Goal: Transaction & Acquisition: Purchase product/service

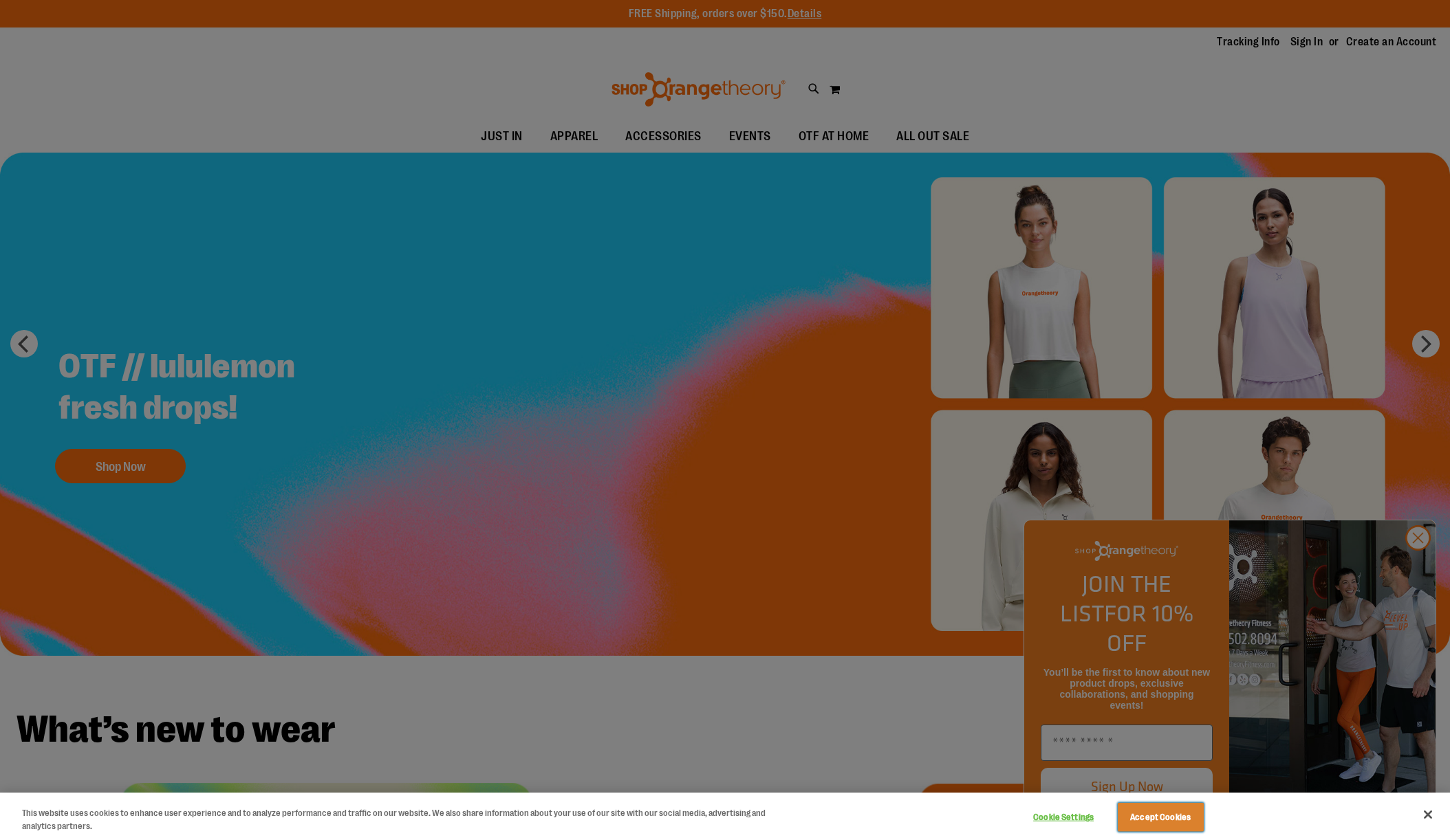
click at [1169, 814] on button "Accept Cookies" at bounding box center [1160, 817] width 86 height 29
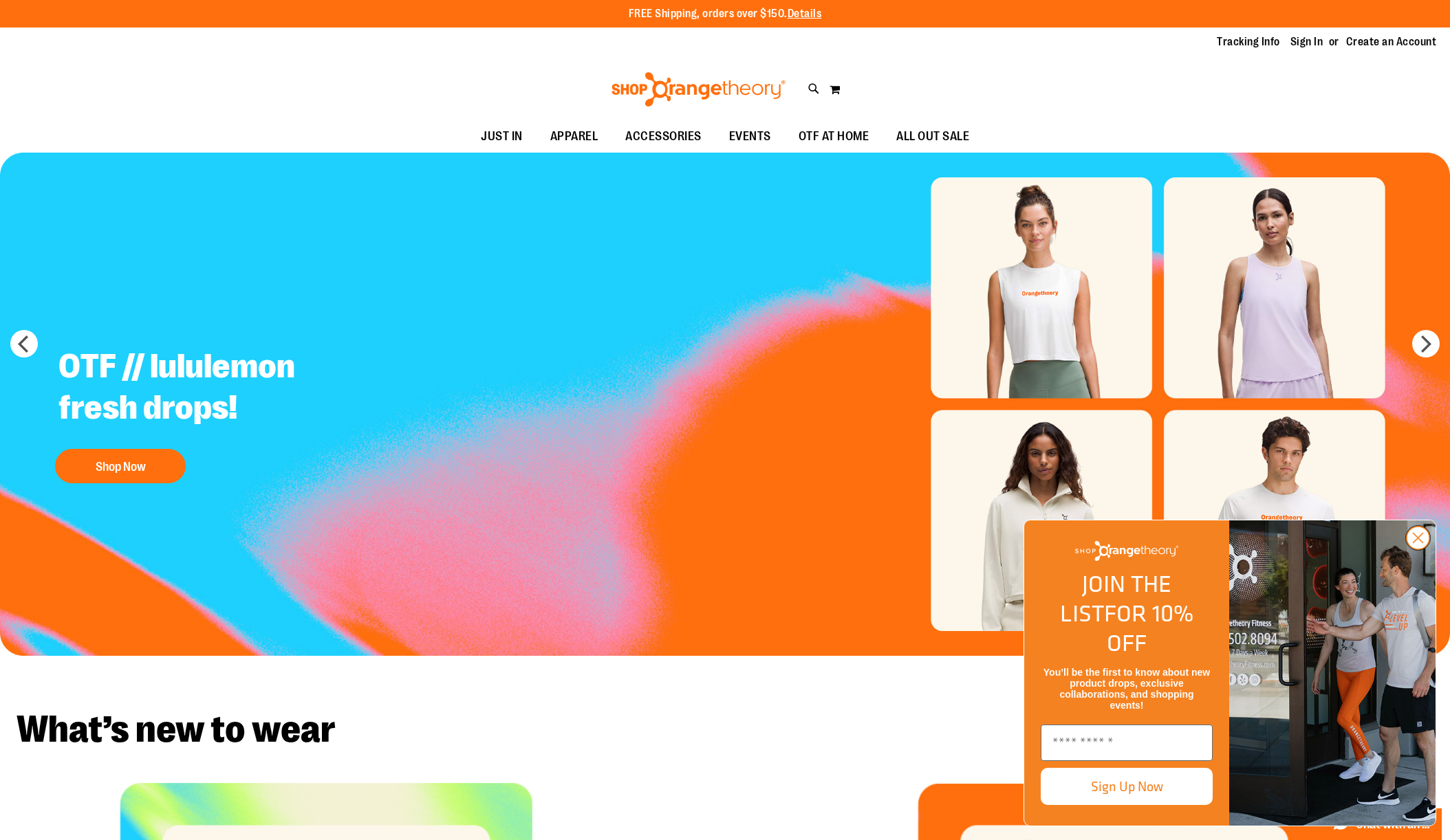
click at [1418, 543] on icon "Close dialog" at bounding box center [1418, 538] width 10 height 10
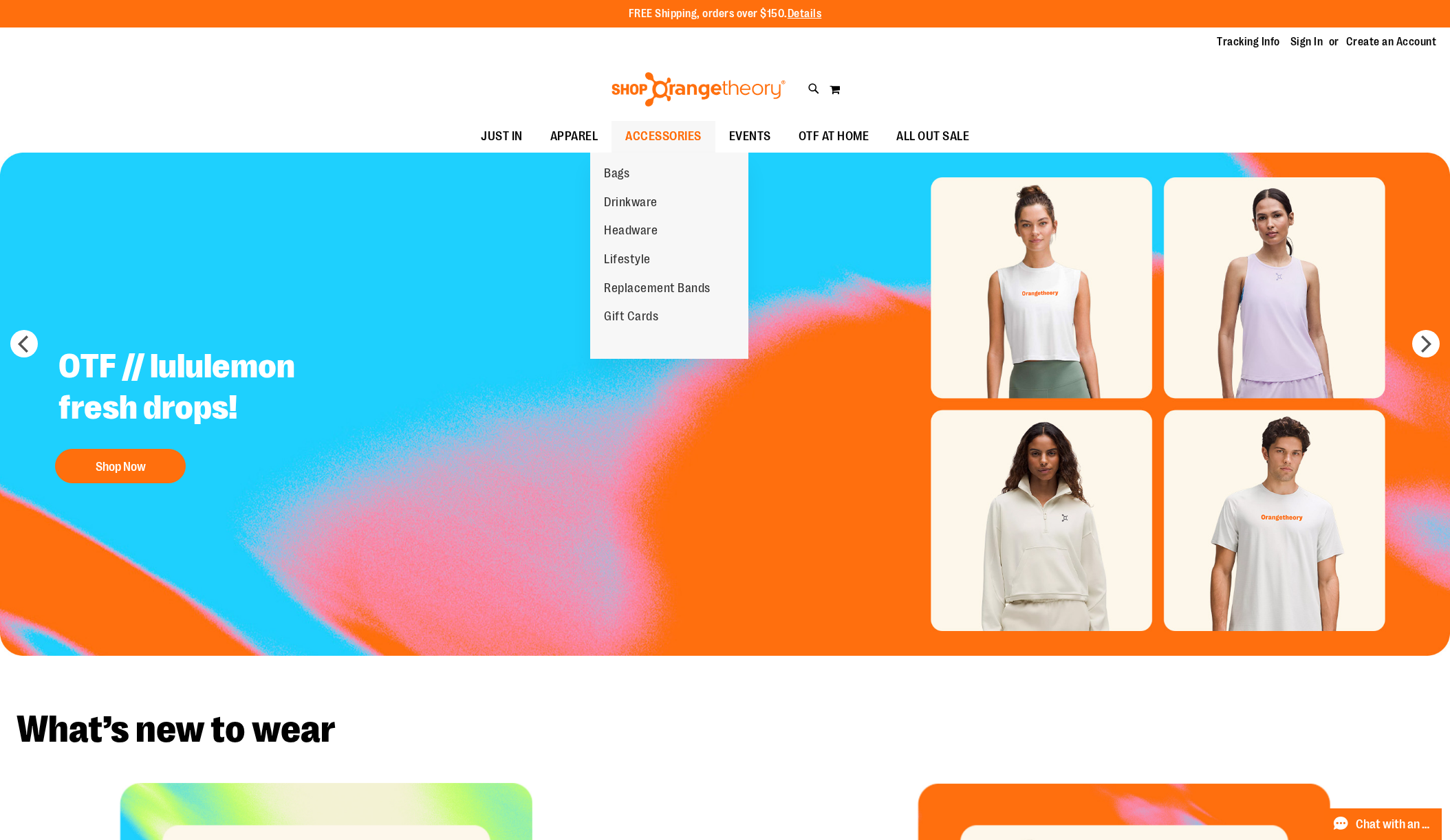
click at [661, 132] on span "ACCESSORIES" at bounding box center [663, 136] width 76 height 31
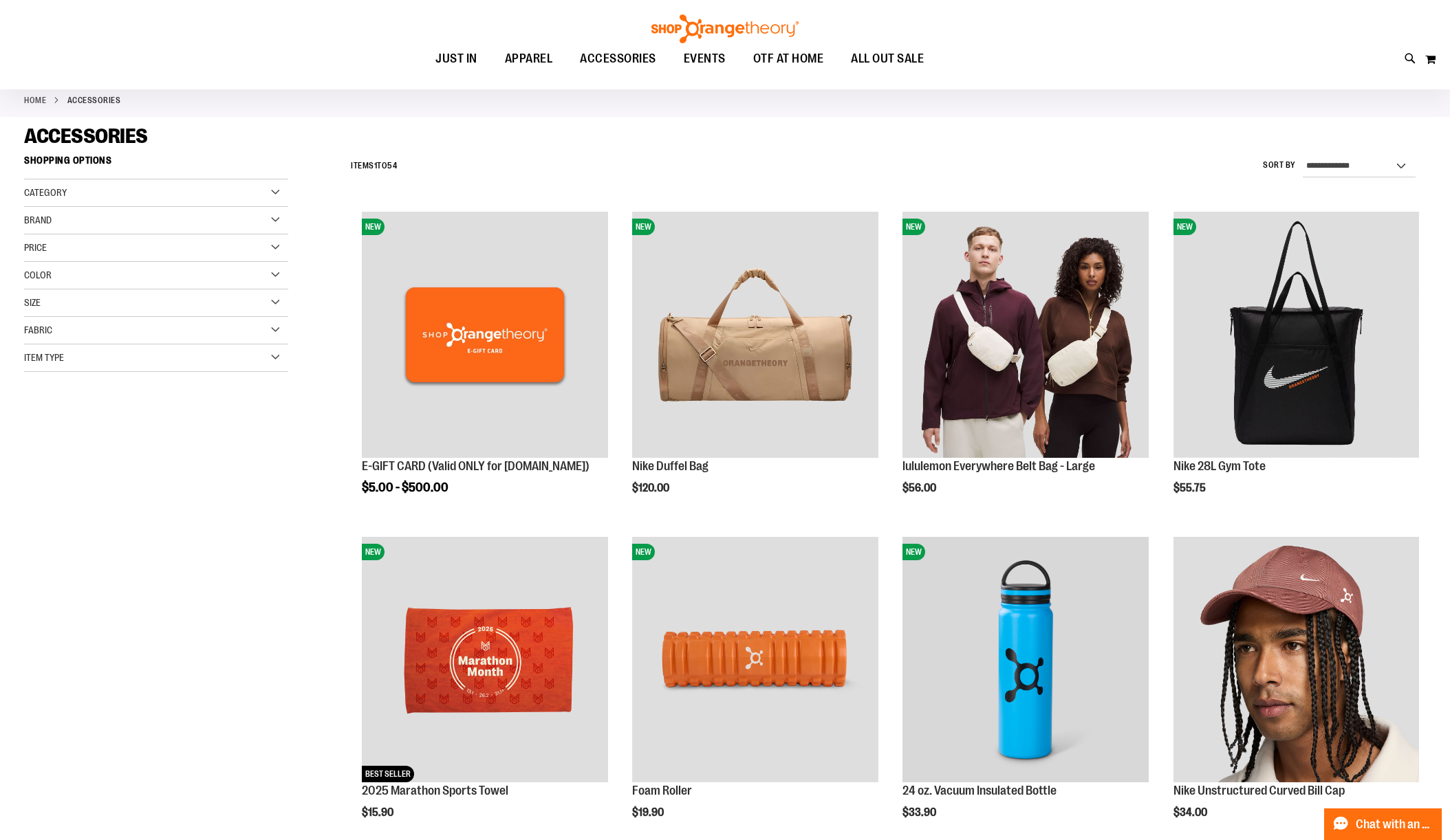
scroll to position [69, 0]
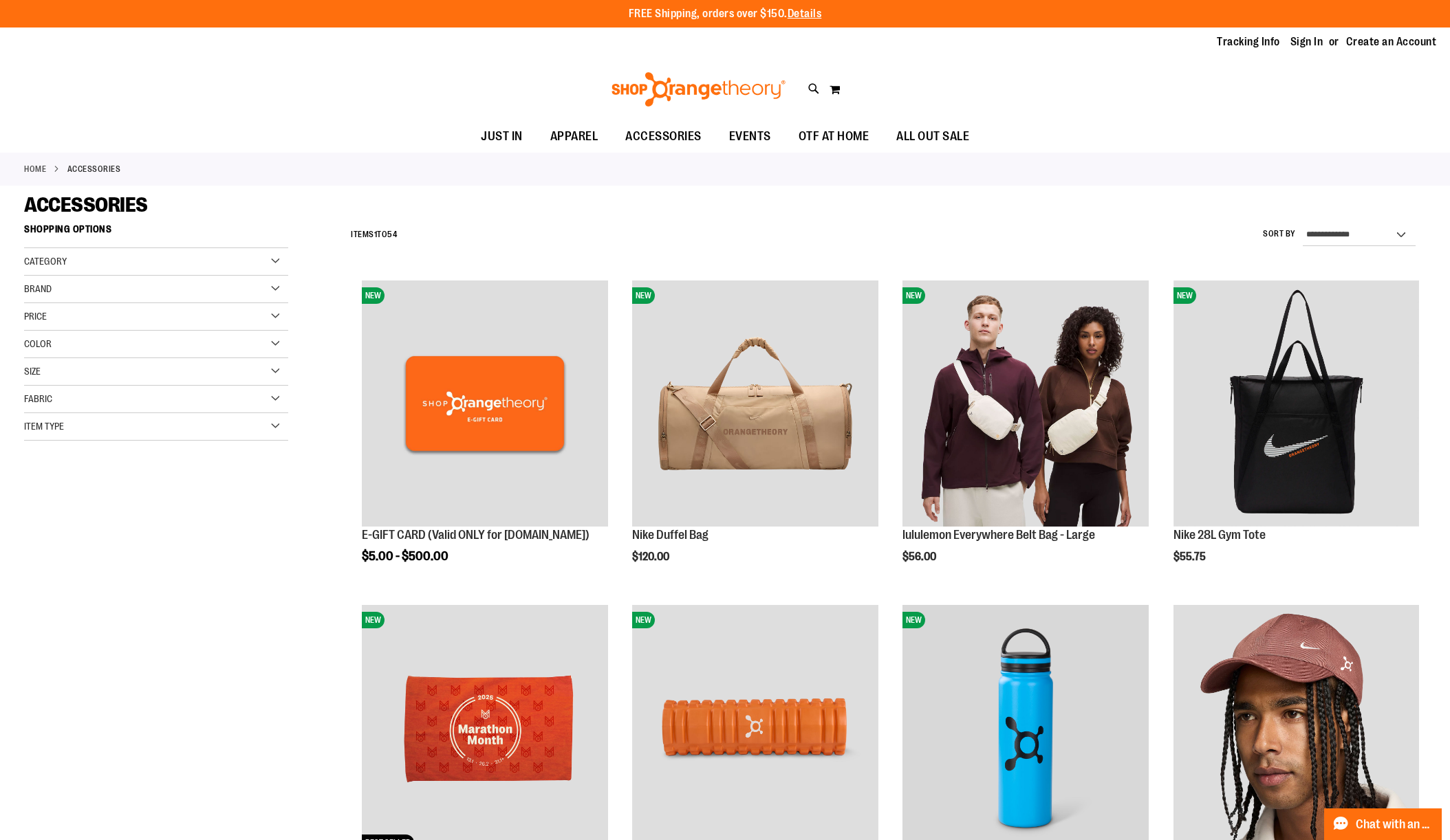
click at [392, 114] on div "Toggle Nav Search Popular Suggestions Advanced Search" at bounding box center [725, 89] width 1450 height 63
click at [279, 262] on div "Category" at bounding box center [156, 262] width 264 height 28
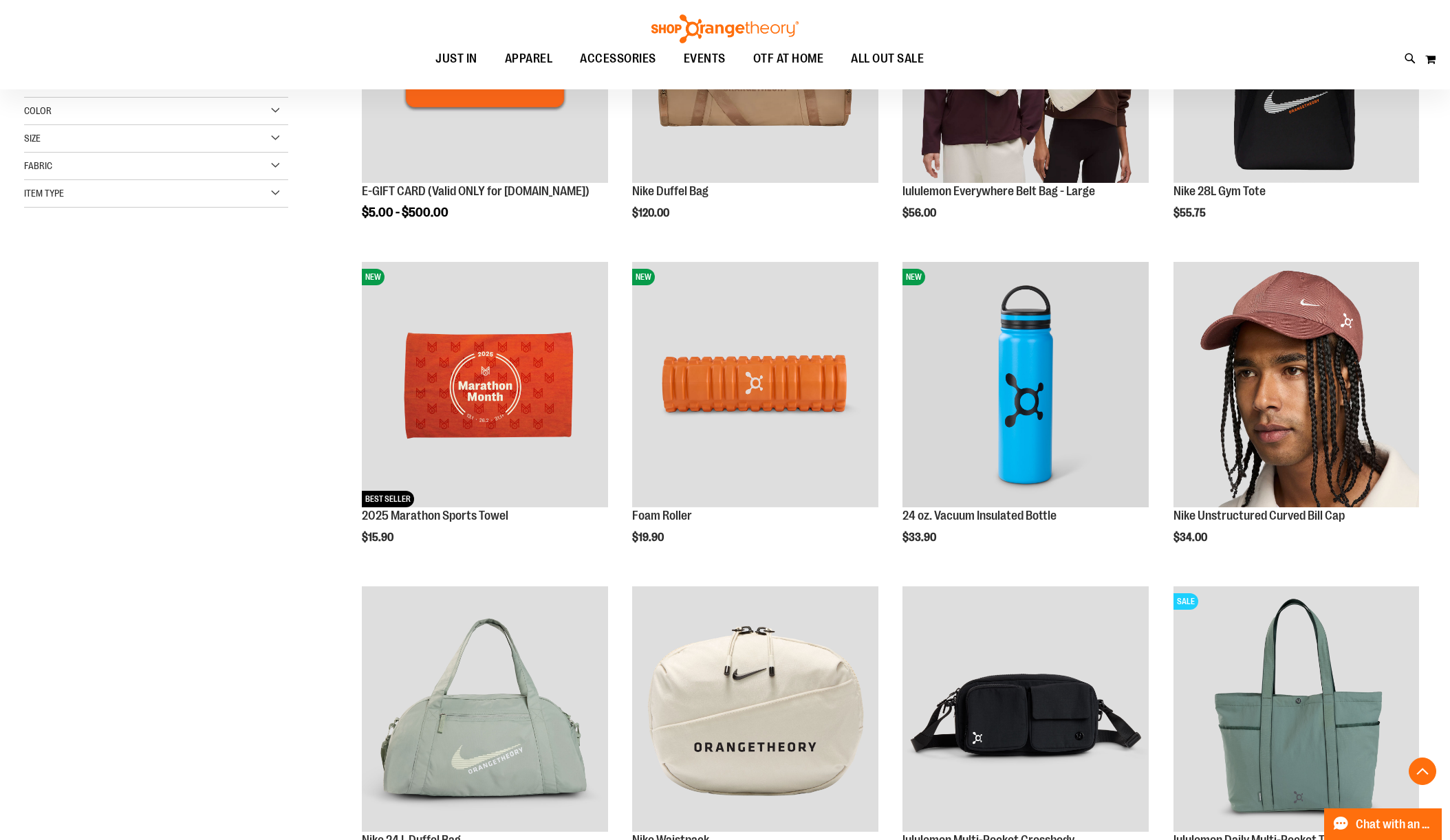
scroll to position [411, 0]
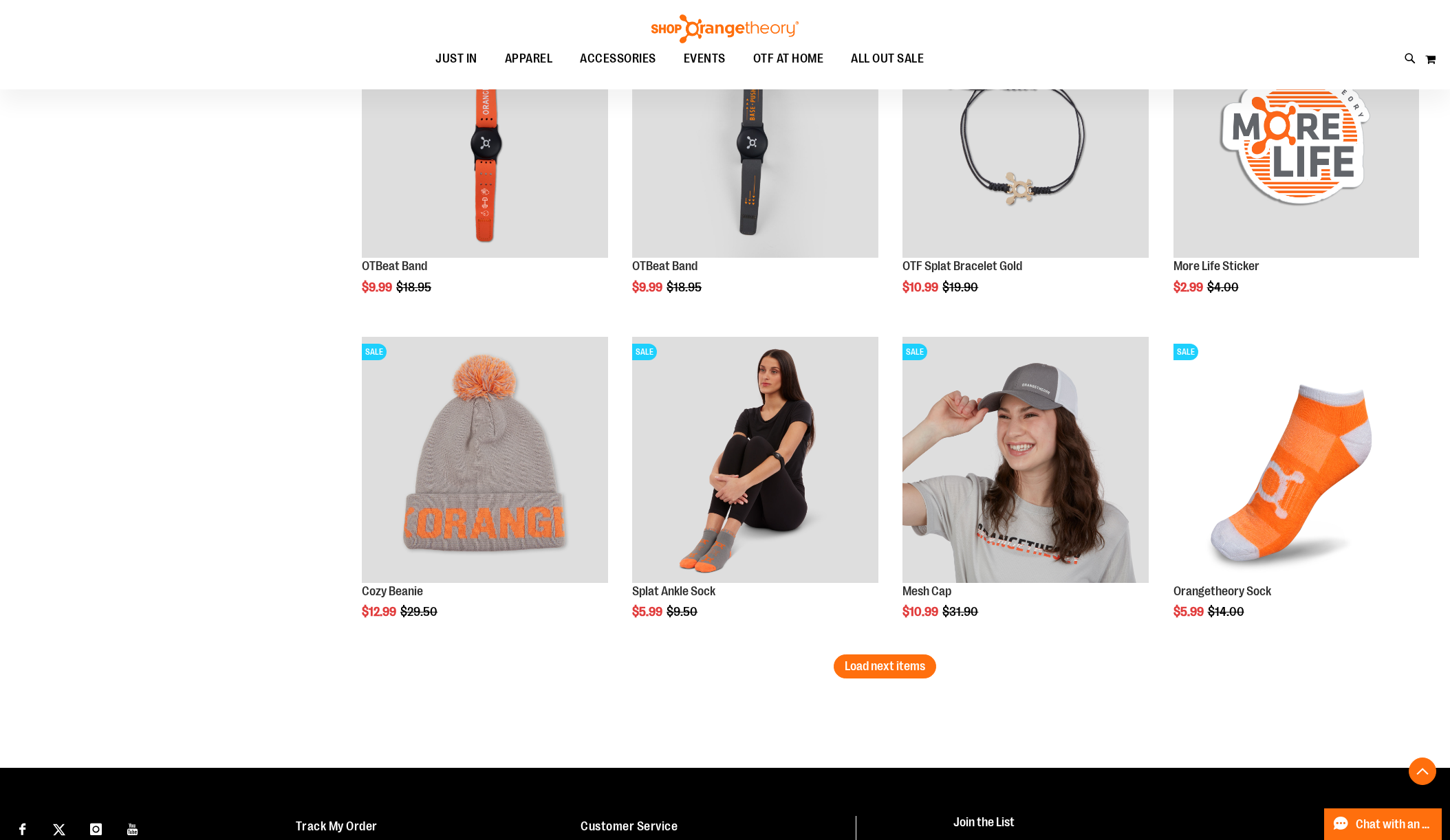
scroll to position [2543, 0]
